Goal: Task Accomplishment & Management: Use online tool/utility

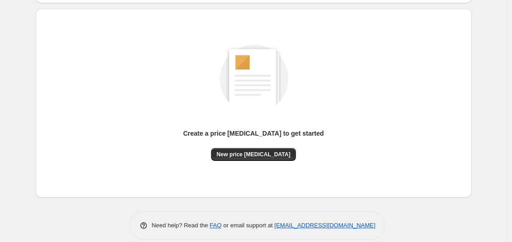
scroll to position [92, 0]
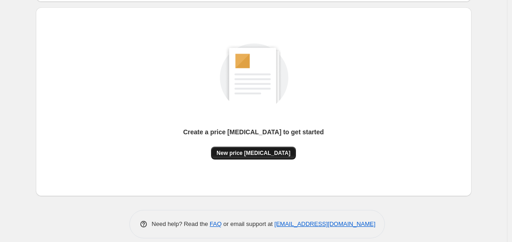
click at [250, 149] on button "New price [MEDICAL_DATA]" at bounding box center [253, 153] width 85 height 13
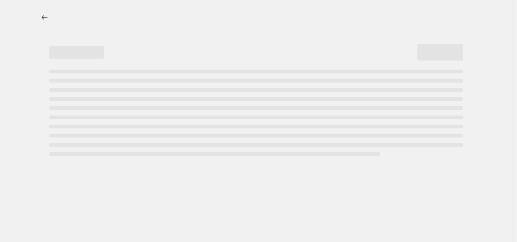
select select "percentage"
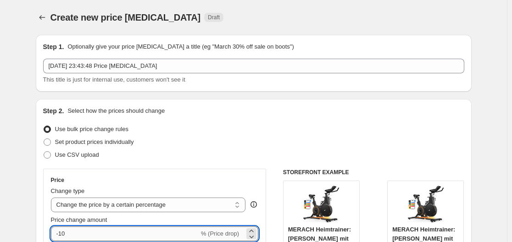
click at [152, 236] on input "-10" at bounding box center [125, 234] width 148 height 15
type input "-1"
type input "-30"
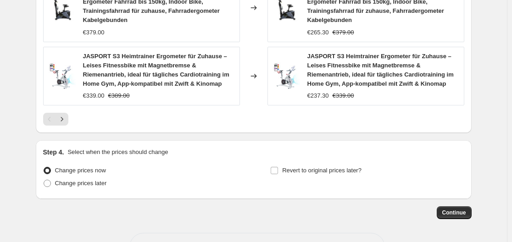
scroll to position [792, 0]
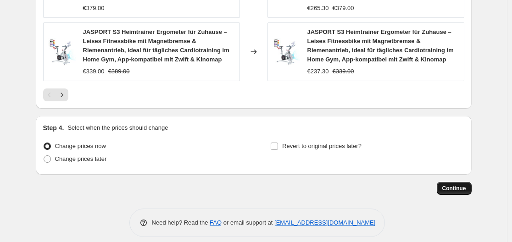
click at [457, 185] on span "Continue" at bounding box center [455, 188] width 24 height 7
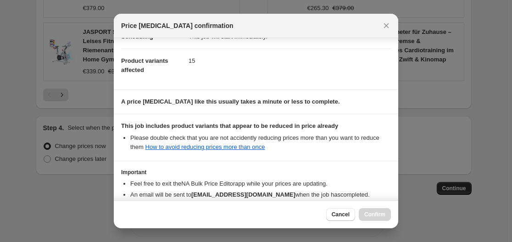
scroll to position [144, 0]
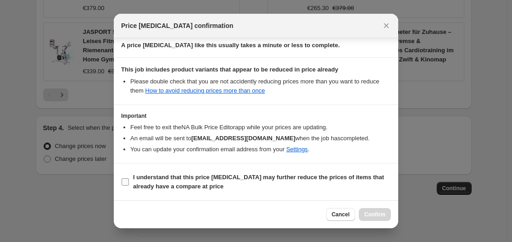
click at [202, 177] on b "I understand that this price [MEDICAL_DATA] may further reduce the prices of it…" at bounding box center [258, 182] width 251 height 16
click at [129, 179] on input "I understand that this price [MEDICAL_DATA] may further reduce the prices of it…" at bounding box center [125, 182] width 7 height 7
checkbox input "true"
click at [377, 216] on span "Confirm" at bounding box center [375, 214] width 21 height 7
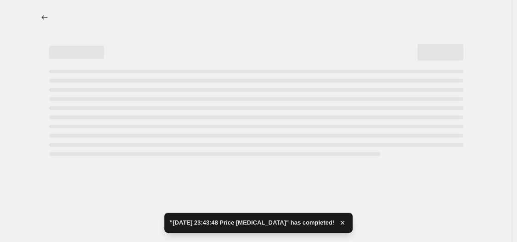
select select "percentage"
